Goal: Task Accomplishment & Management: Complete application form

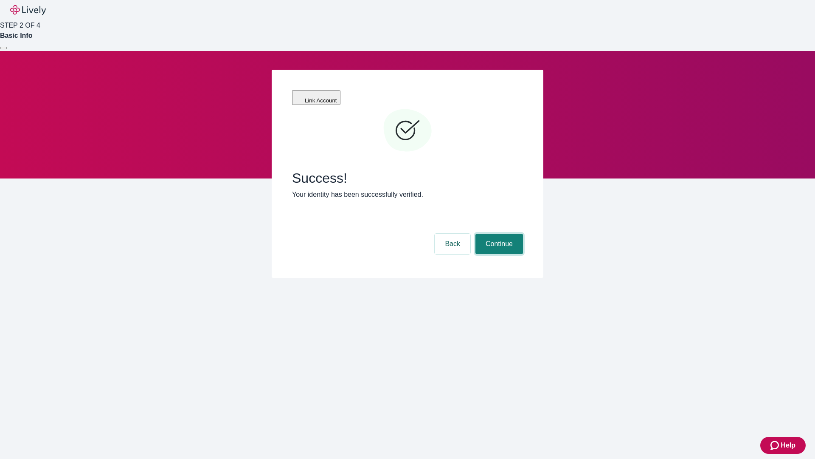
click at [498, 234] on button "Continue" at bounding box center [500, 244] width 48 height 20
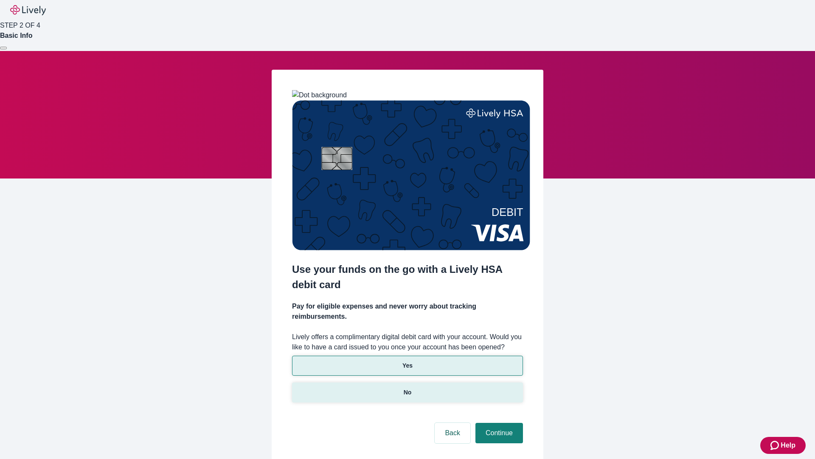
click at [407, 388] on p "No" at bounding box center [408, 392] width 8 height 9
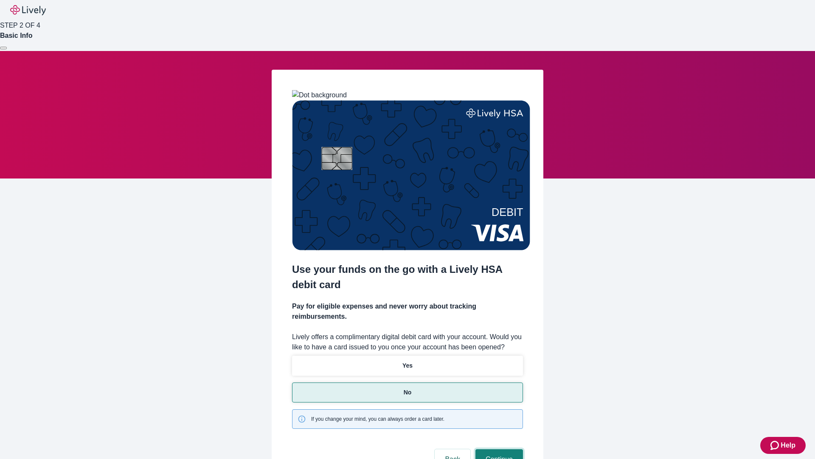
click at [498, 449] on button "Continue" at bounding box center [500, 459] width 48 height 20
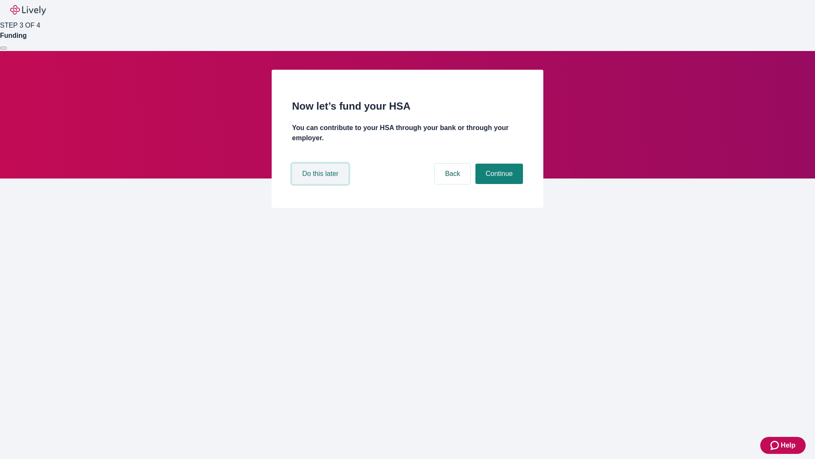
click at [321, 184] on button "Do this later" at bounding box center [320, 173] width 56 height 20
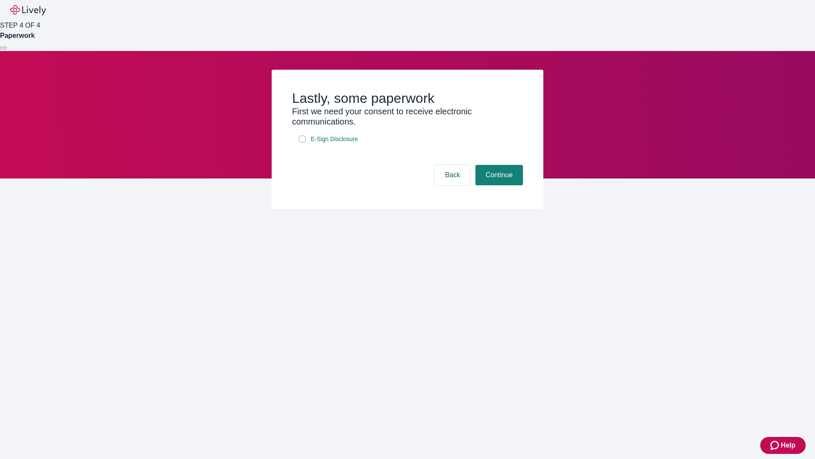
click at [302, 142] on input "E-Sign Disclosure" at bounding box center [302, 138] width 7 height 7
checkbox input "true"
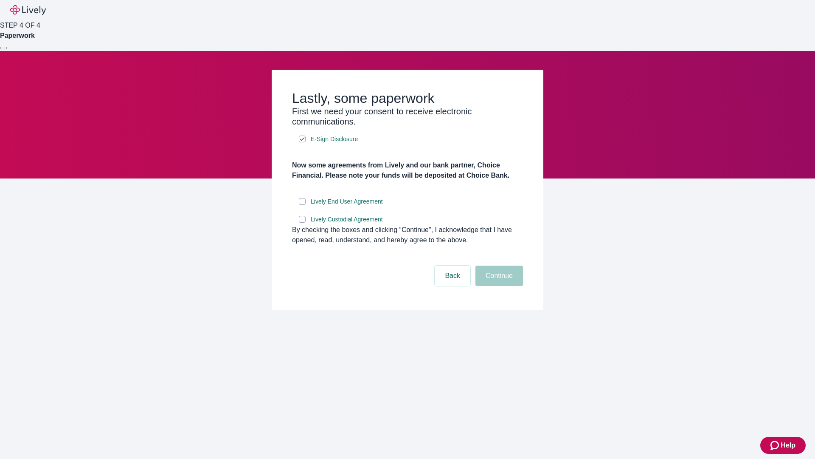
click at [302, 205] on input "Lively End User Agreement" at bounding box center [302, 201] width 7 height 7
checkbox input "true"
click at [302, 222] on input "Lively Custodial Agreement" at bounding box center [302, 219] width 7 height 7
checkbox input "true"
click at [498, 286] on button "Continue" at bounding box center [500, 275] width 48 height 20
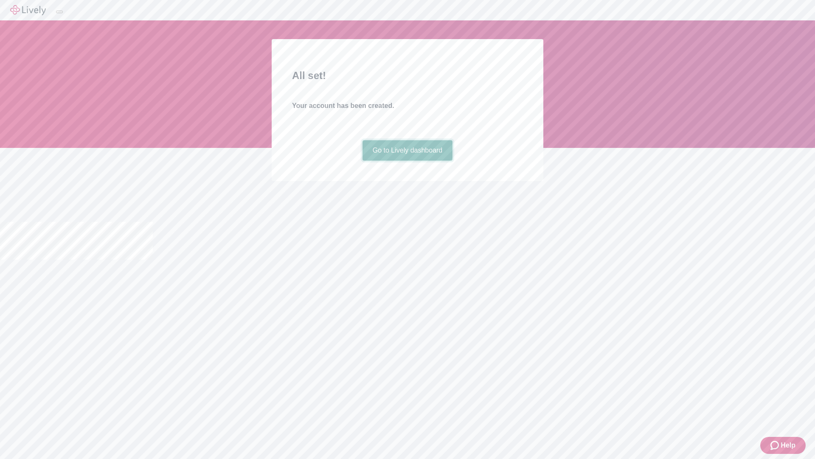
click at [407, 160] on link "Go to Lively dashboard" at bounding box center [408, 150] width 90 height 20
